Goal: Task Accomplishment & Management: Complete application form

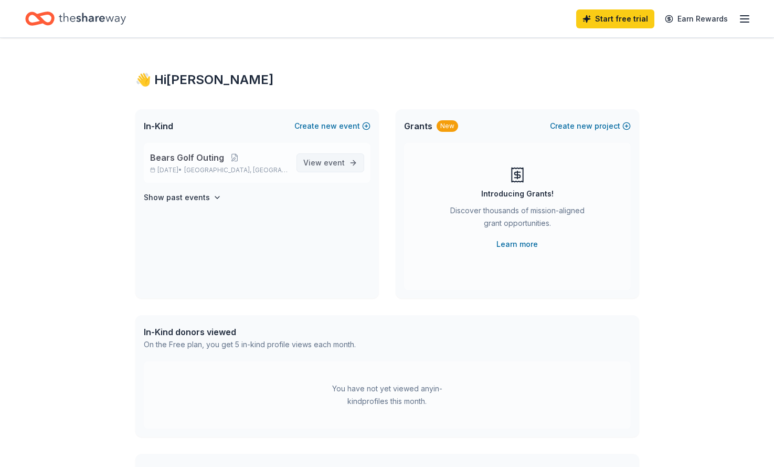
click at [328, 161] on span "event" at bounding box center [334, 162] width 21 height 9
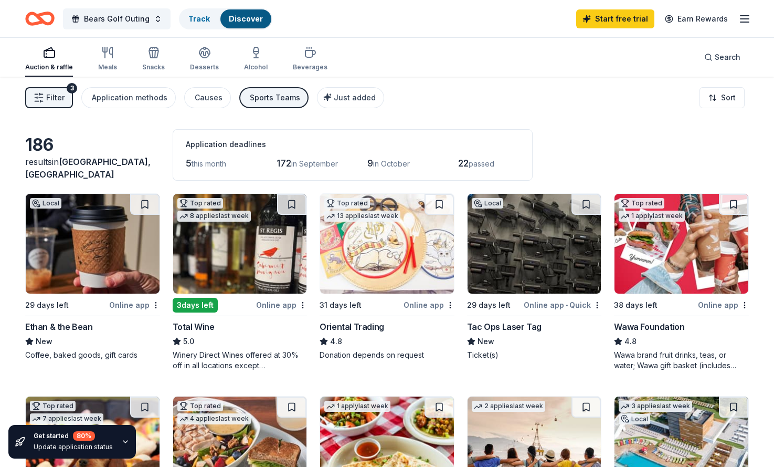
click at [226, 268] on img at bounding box center [240, 244] width 134 height 100
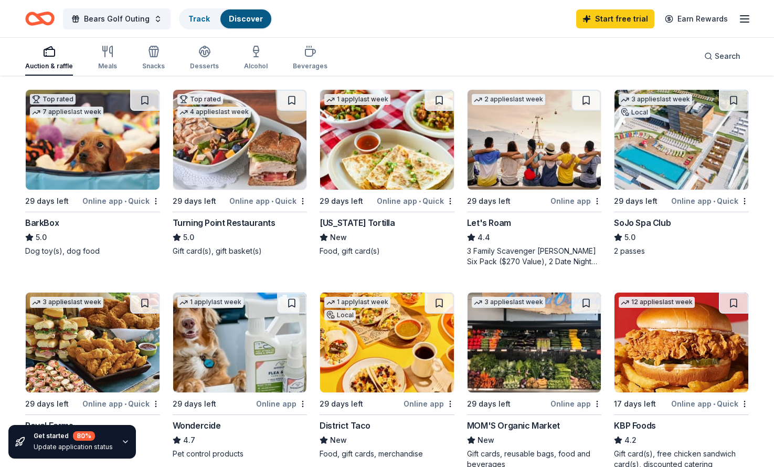
scroll to position [267, 0]
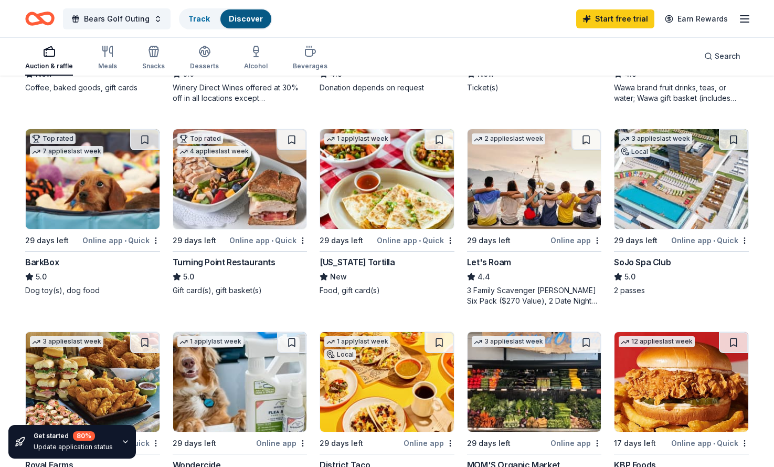
click at [495, 203] on img at bounding box center [535, 179] width 134 height 100
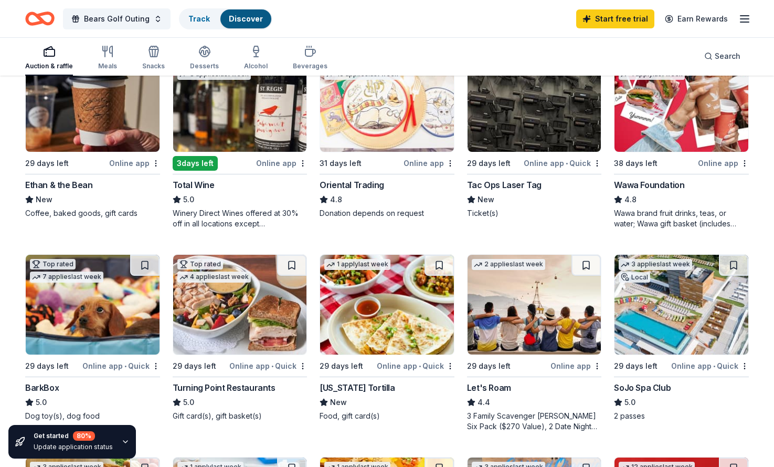
scroll to position [145, 0]
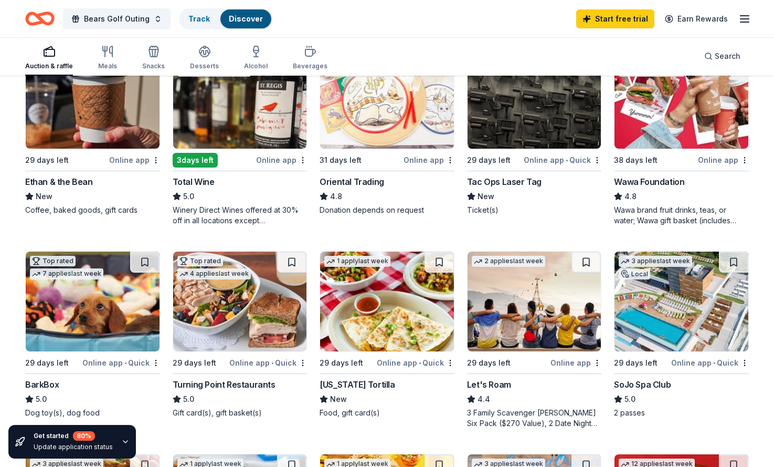
click at [256, 321] on img at bounding box center [240, 301] width 134 height 100
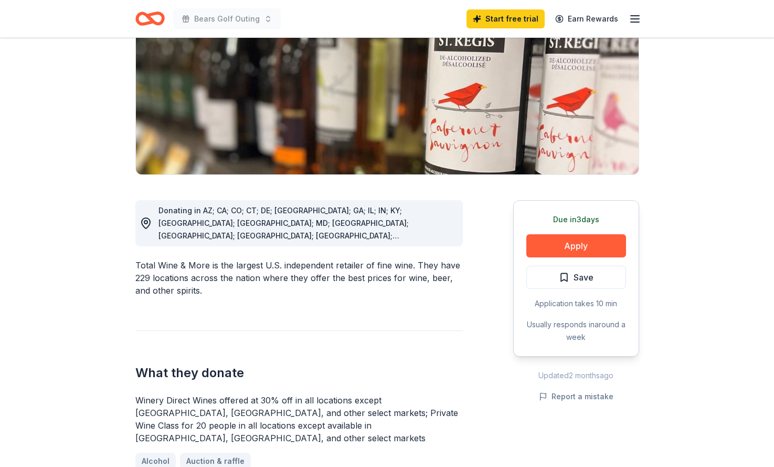
scroll to position [146, 0]
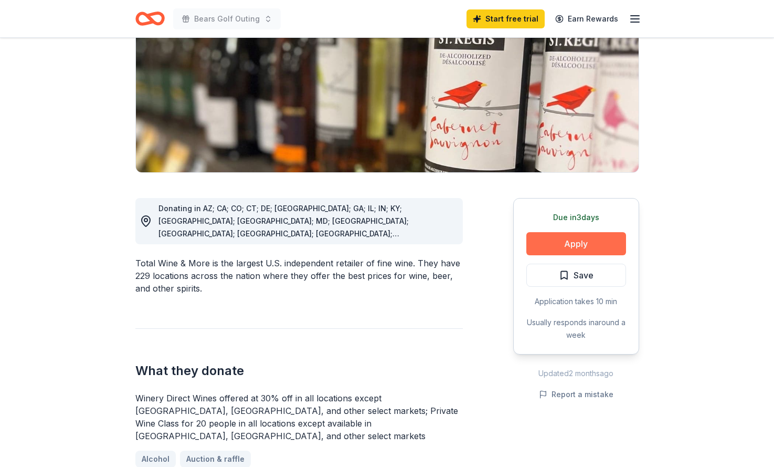
click at [559, 243] on button "Apply" at bounding box center [576, 243] width 100 height 23
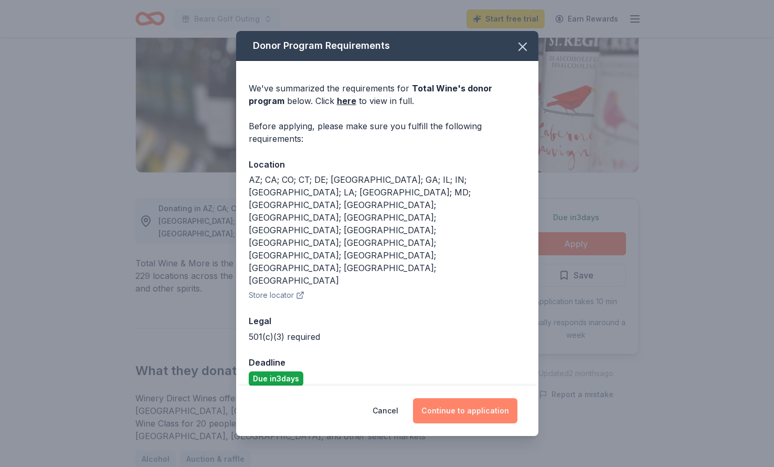
drag, startPoint x: 473, startPoint y: 377, endPoint x: 454, endPoint y: 370, distance: 20.5
click at [472, 398] on button "Continue to application" at bounding box center [465, 410] width 104 height 25
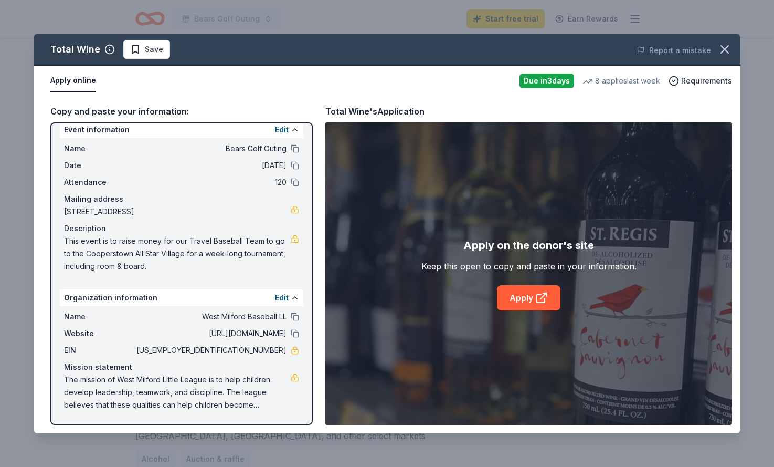
scroll to position [10, 0]
click at [546, 303] on icon at bounding box center [541, 297] width 13 height 13
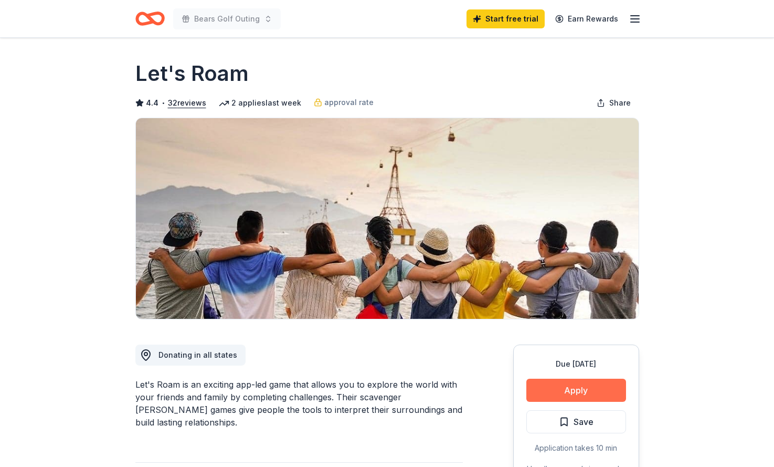
click at [563, 398] on button "Apply" at bounding box center [576, 389] width 100 height 23
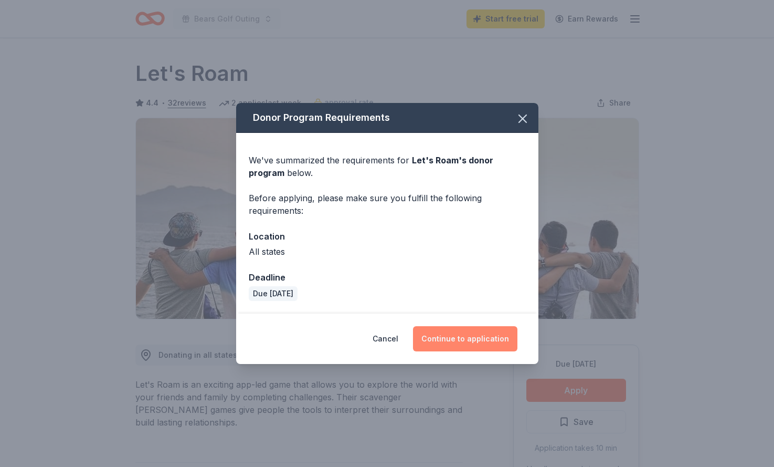
click at [468, 345] on button "Continue to application" at bounding box center [465, 338] width 104 height 25
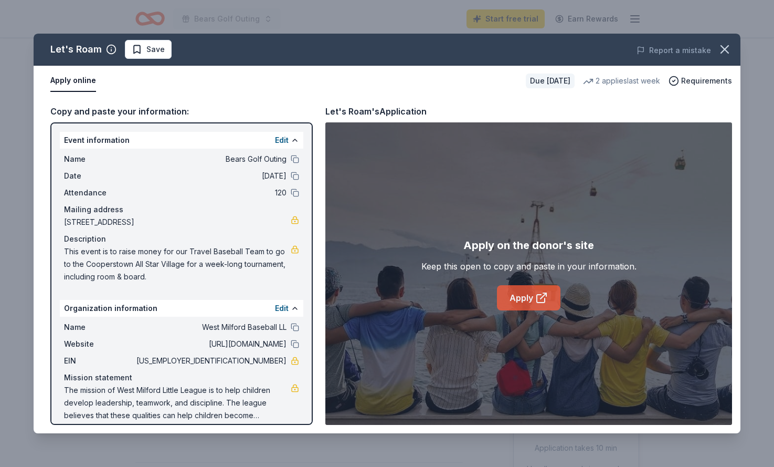
click at [521, 301] on link "Apply" at bounding box center [529, 297] width 64 height 25
click at [732, 48] on button "button" at bounding box center [724, 49] width 23 height 23
